Goal: Task Accomplishment & Management: Manage account settings

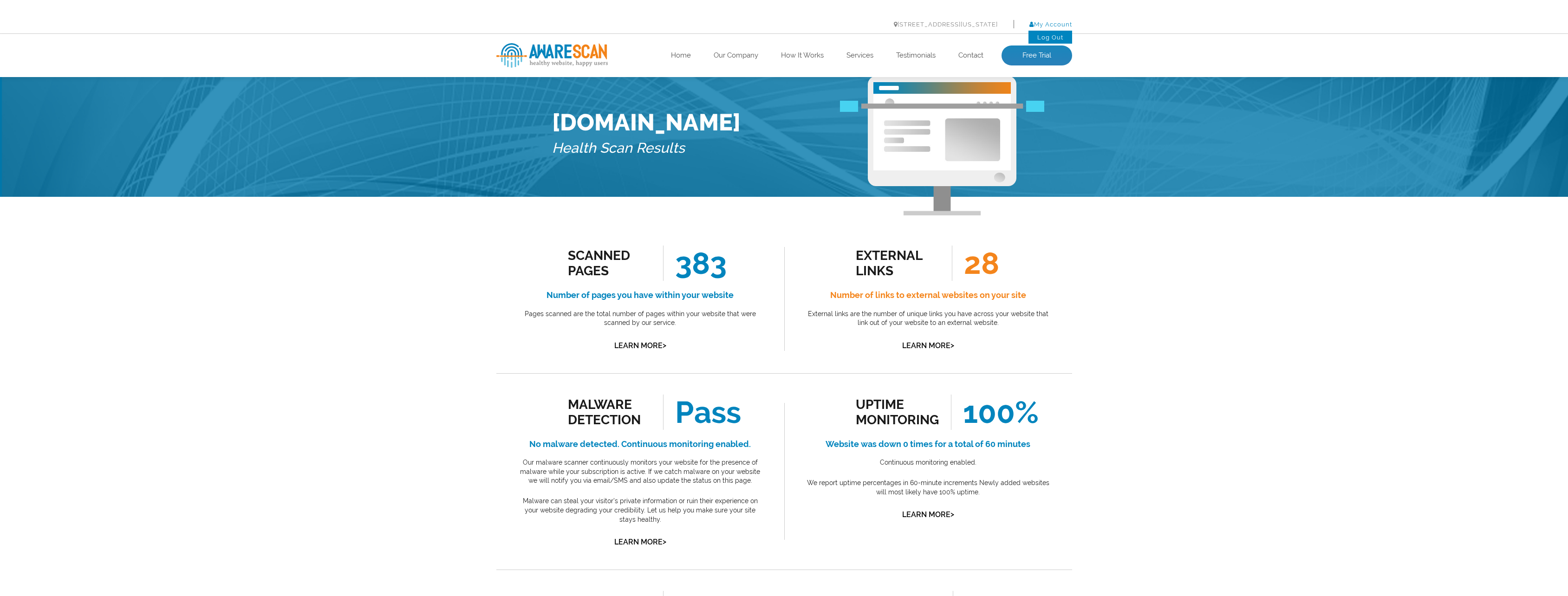
click at [1050, 25] on link "My Account" at bounding box center [1051, 24] width 42 height 7
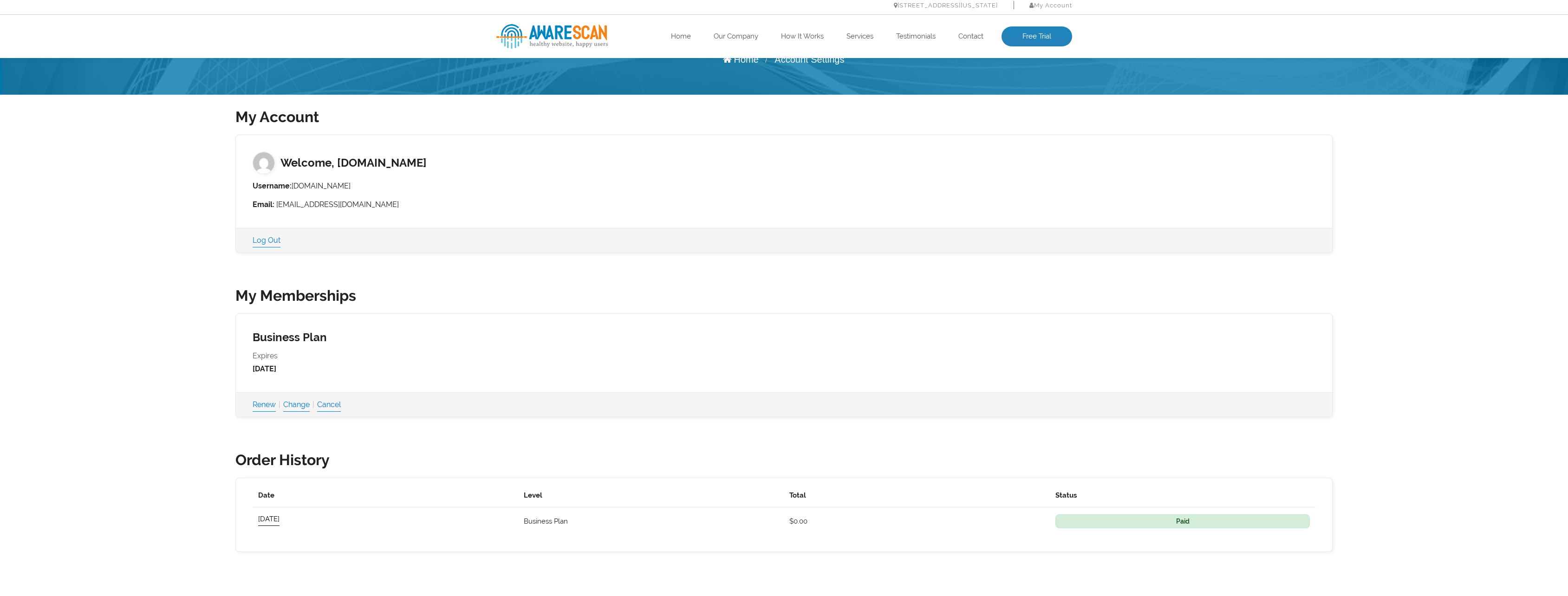
scroll to position [186, 0]
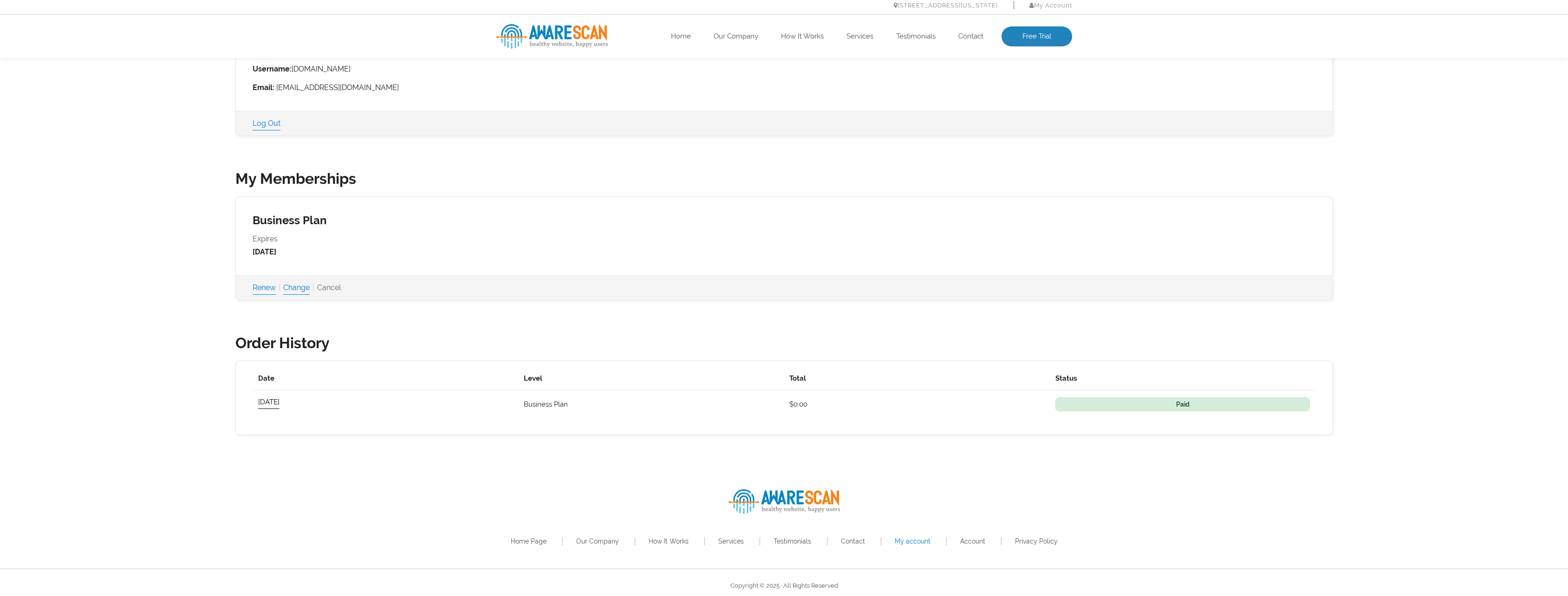
click at [341, 290] on link "Cancel" at bounding box center [329, 288] width 23 height 13
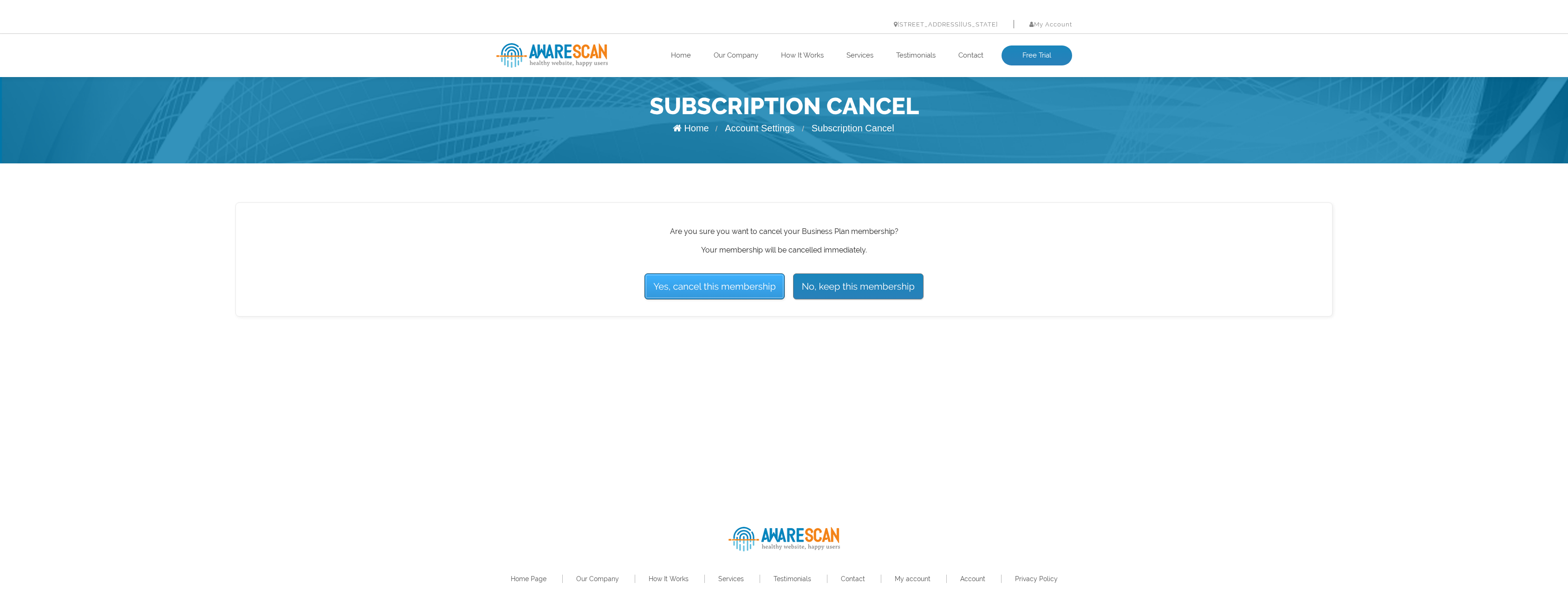
click at [743, 293] on input "Yes, cancel this membership" at bounding box center [714, 286] width 140 height 26
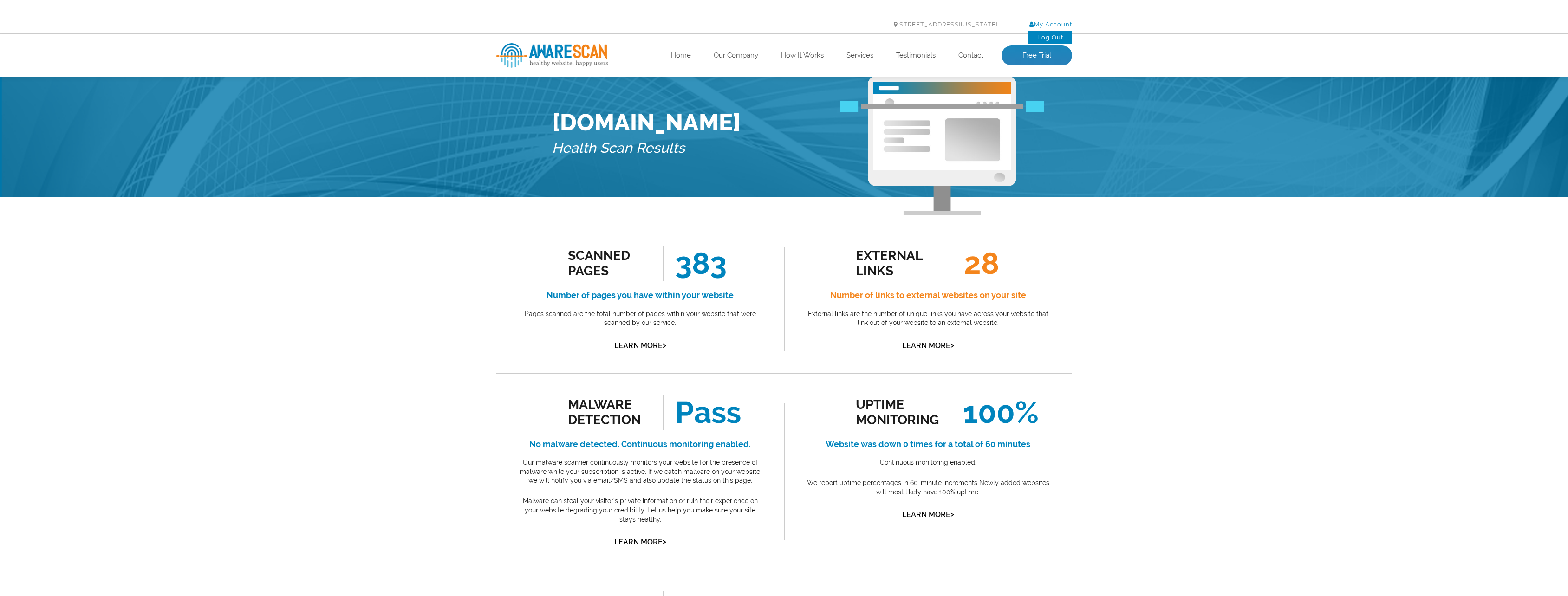
click at [1039, 22] on link "My Account" at bounding box center [1051, 24] width 42 height 7
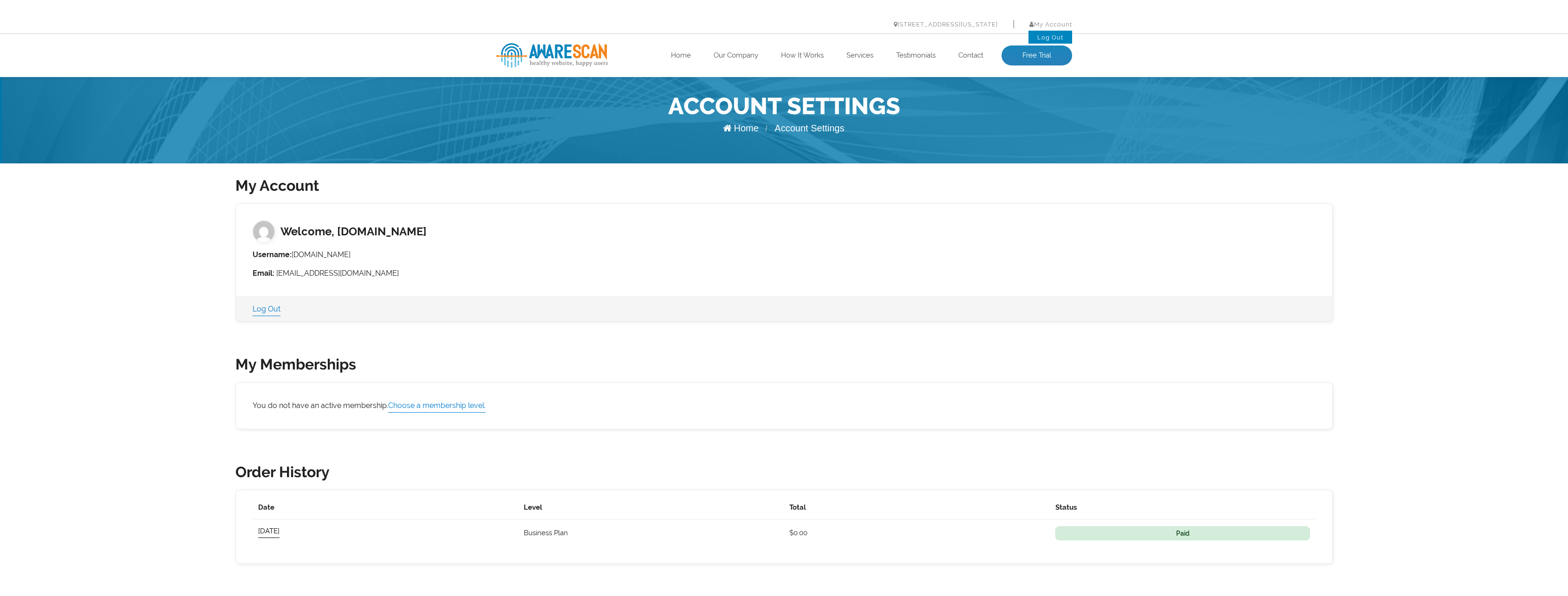
click at [1053, 37] on link "Log Out" at bounding box center [1050, 37] width 26 height 7
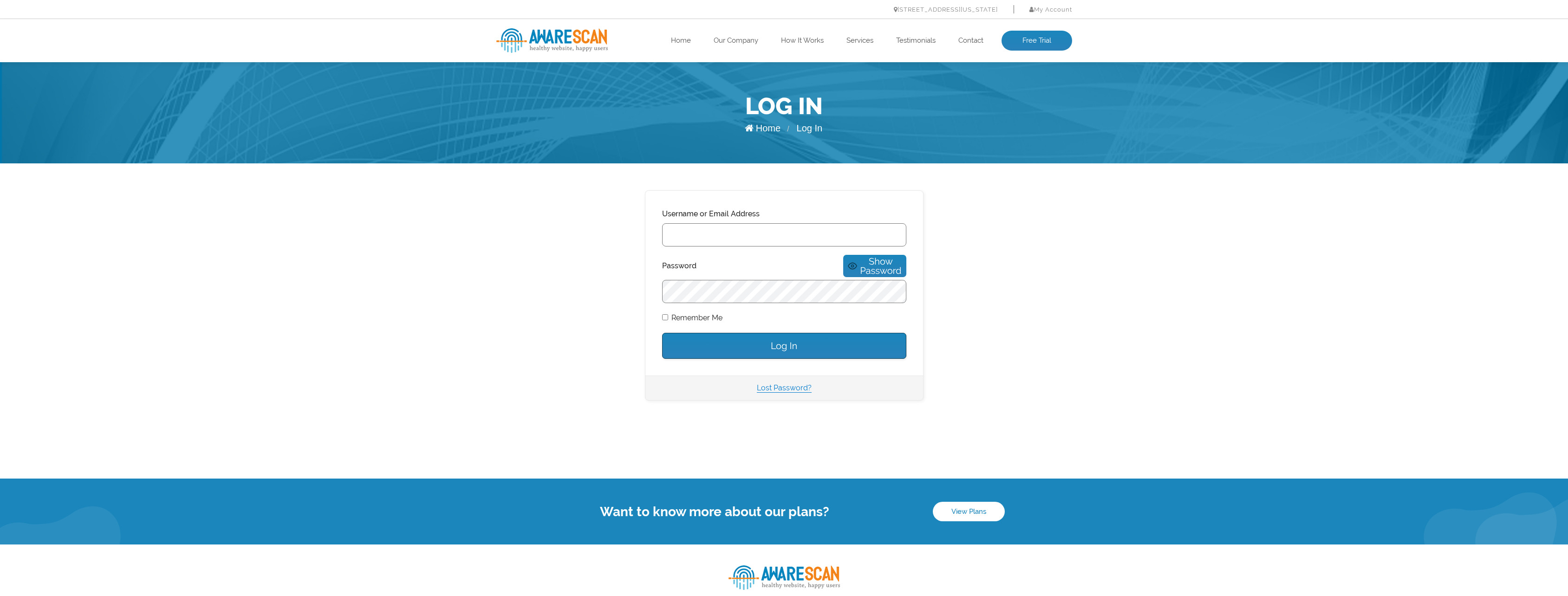
click at [738, 238] on input "Username or Email Address" at bounding box center [785, 235] width 244 height 23
type input "wouterschut@thesilvermountain.nl"
click at [662, 333] on input "Log In" at bounding box center [785, 346] width 244 height 26
click at [784, 384] on link "Lost Password?" at bounding box center [784, 388] width 55 height 9
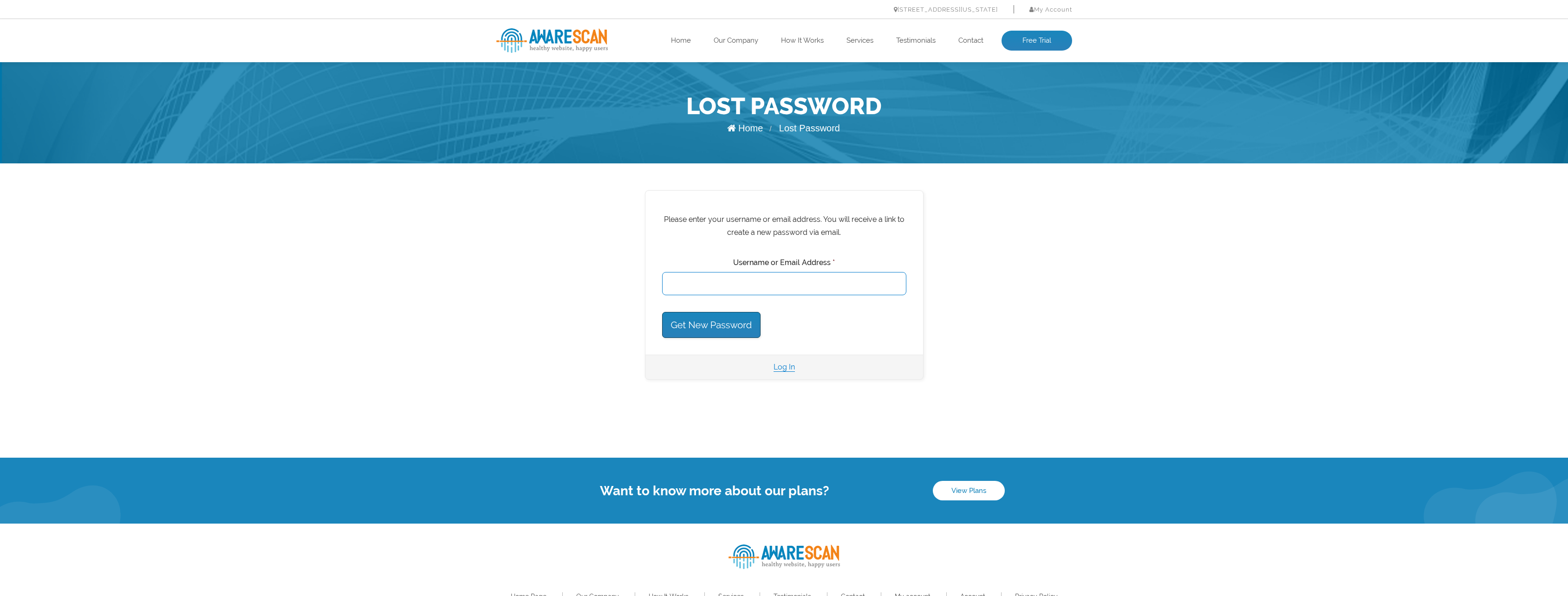
click at [749, 288] on input "Username or Email Address *" at bounding box center [785, 284] width 244 height 23
type input "wouterschut@thesilvermountain.nl"
click at [662, 312] on input "Get New Password" at bounding box center [712, 325] width 99 height 26
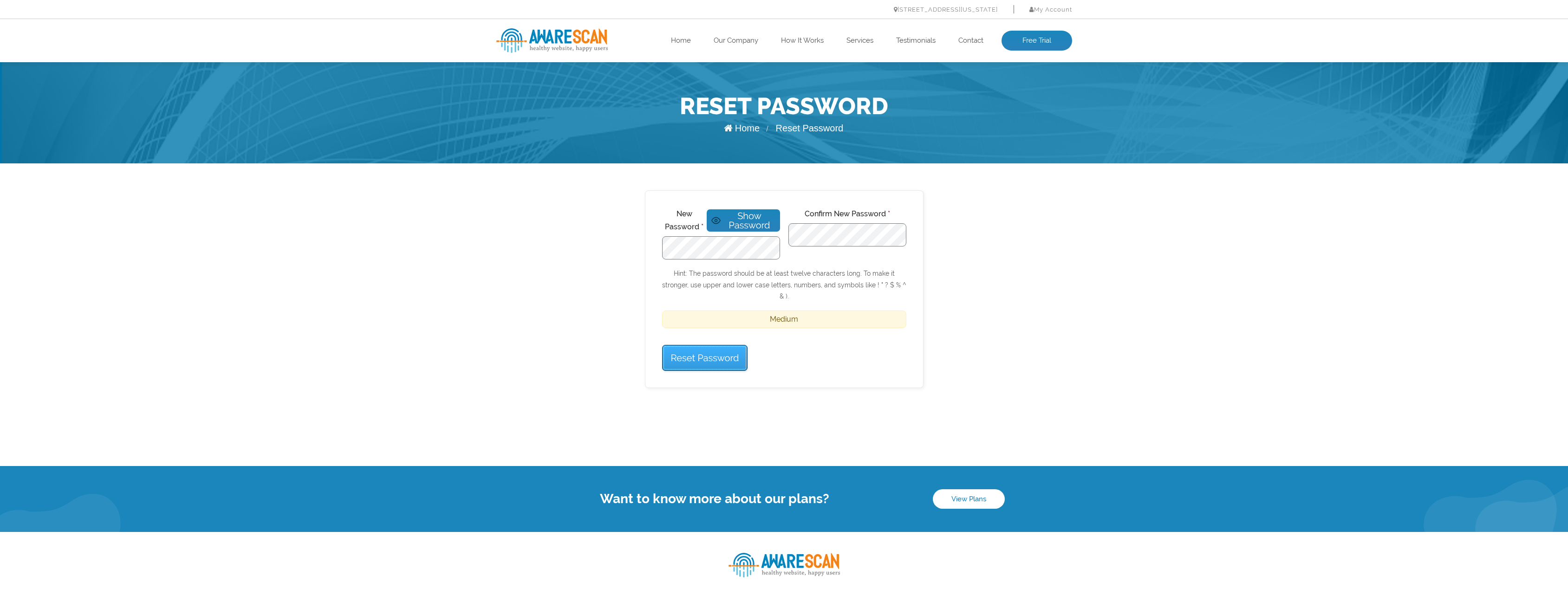
click at [702, 348] on input "Reset Password" at bounding box center [705, 358] width 86 height 26
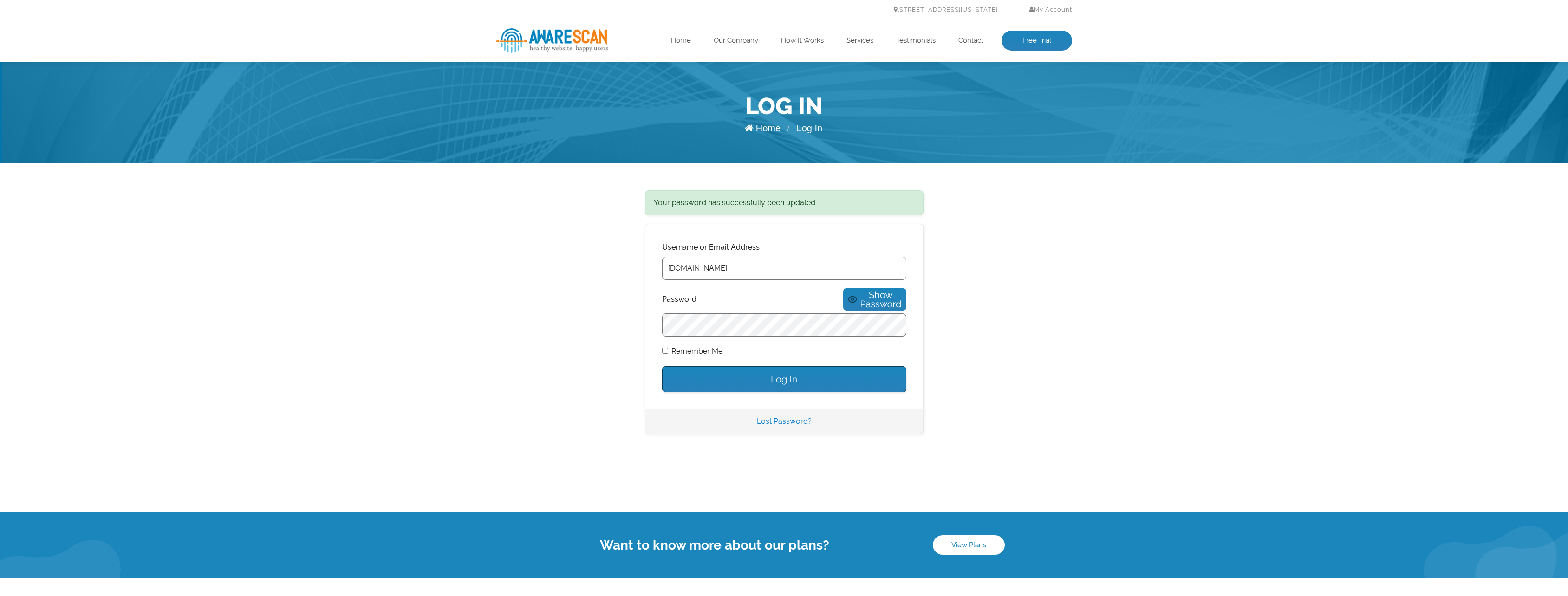
type input "[DOMAIN_NAME]"
click at [662, 367] on input "Log In" at bounding box center [785, 379] width 244 height 26
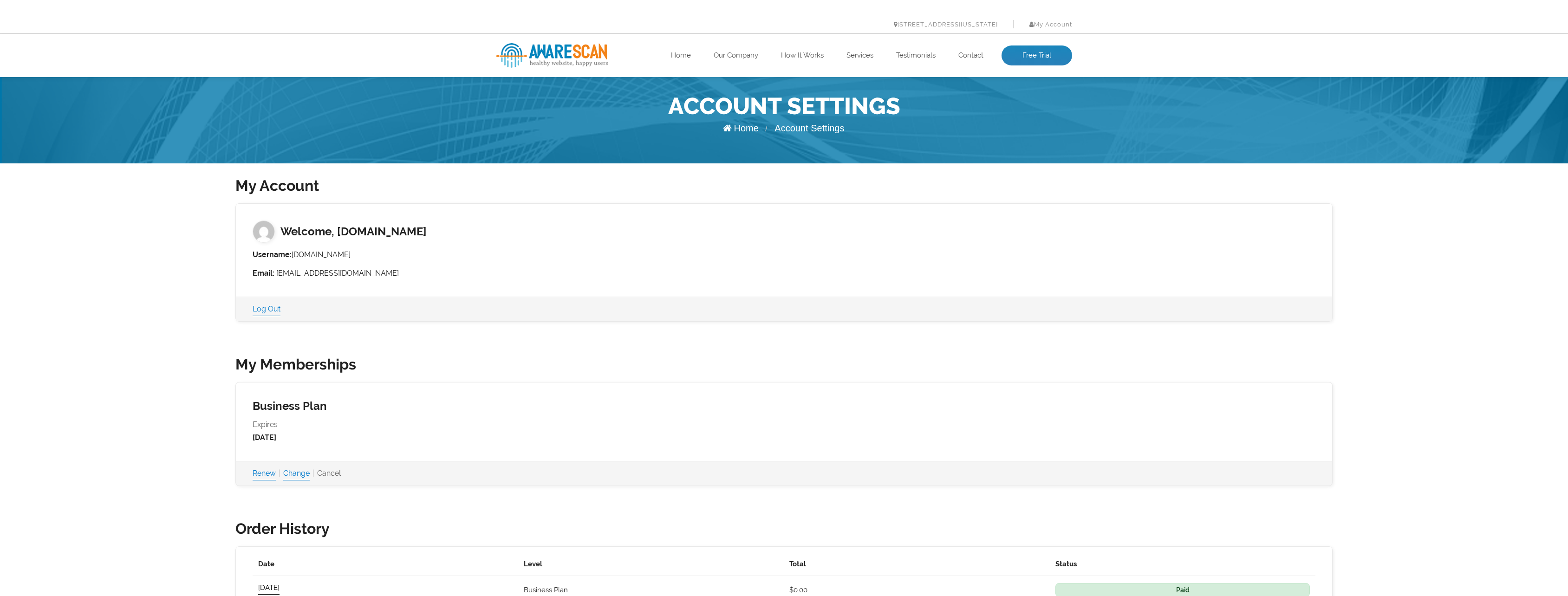
click at [341, 475] on link "Cancel" at bounding box center [329, 474] width 23 height 13
